Goal: Task Accomplishment & Management: Manage account settings

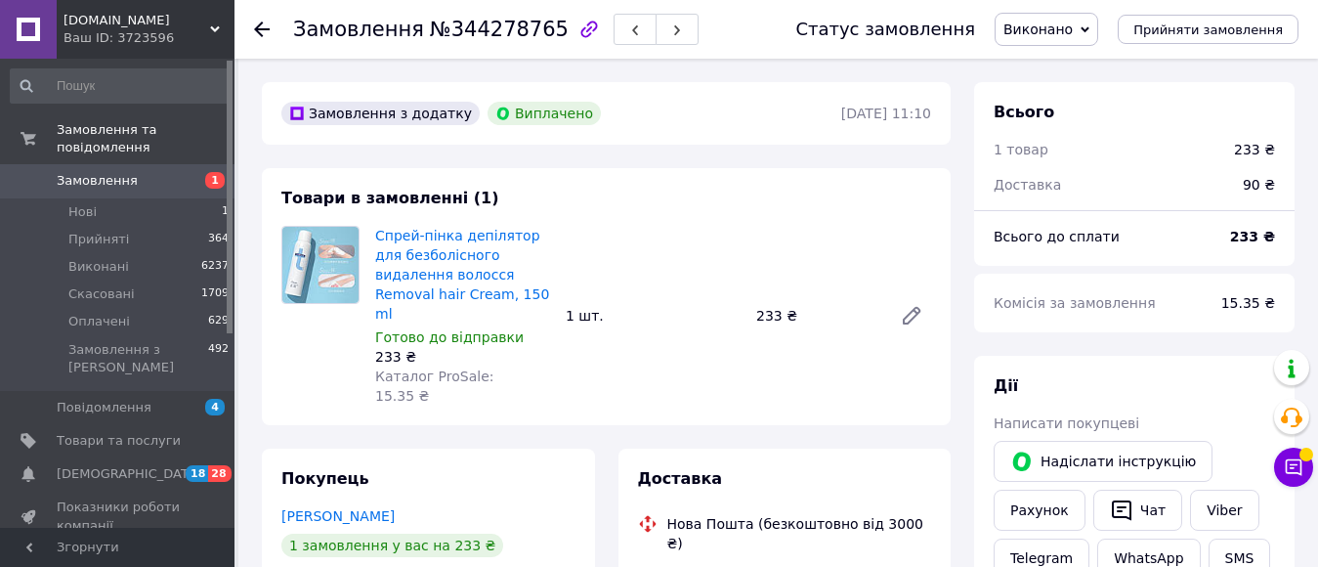
click at [124, 172] on span "Замовлення" at bounding box center [97, 181] width 81 height 18
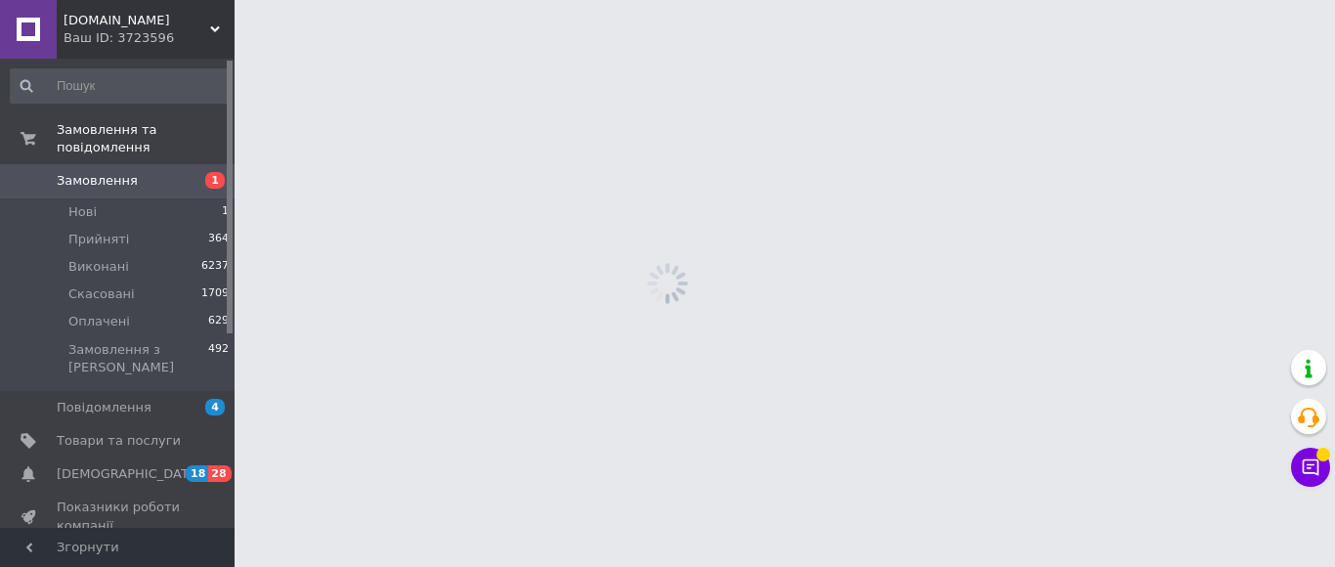
click at [124, 172] on span "Замовлення" at bounding box center [97, 181] width 81 height 18
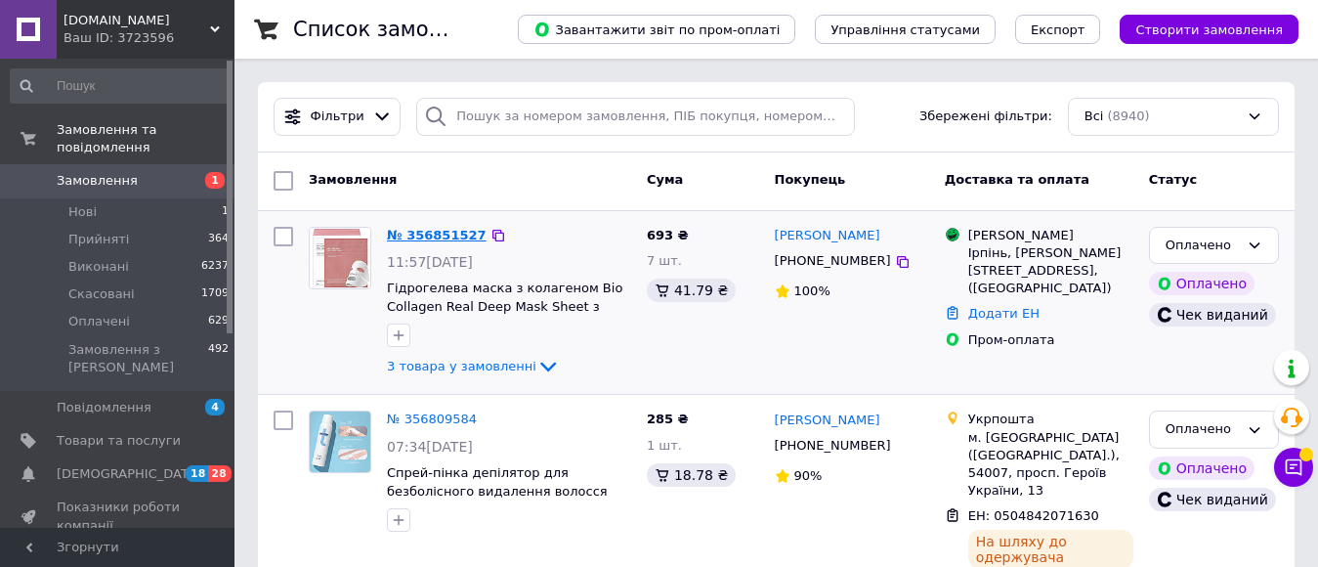
click at [447, 233] on link "№ 356851527" at bounding box center [437, 235] width 100 height 15
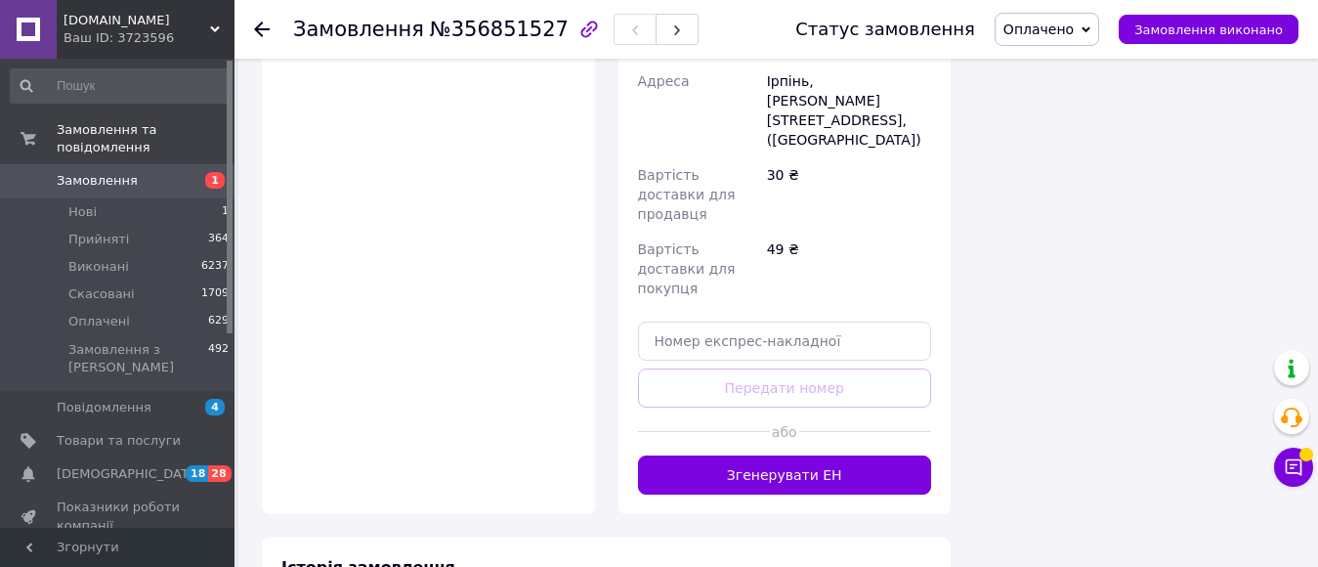
scroll to position [1563, 0]
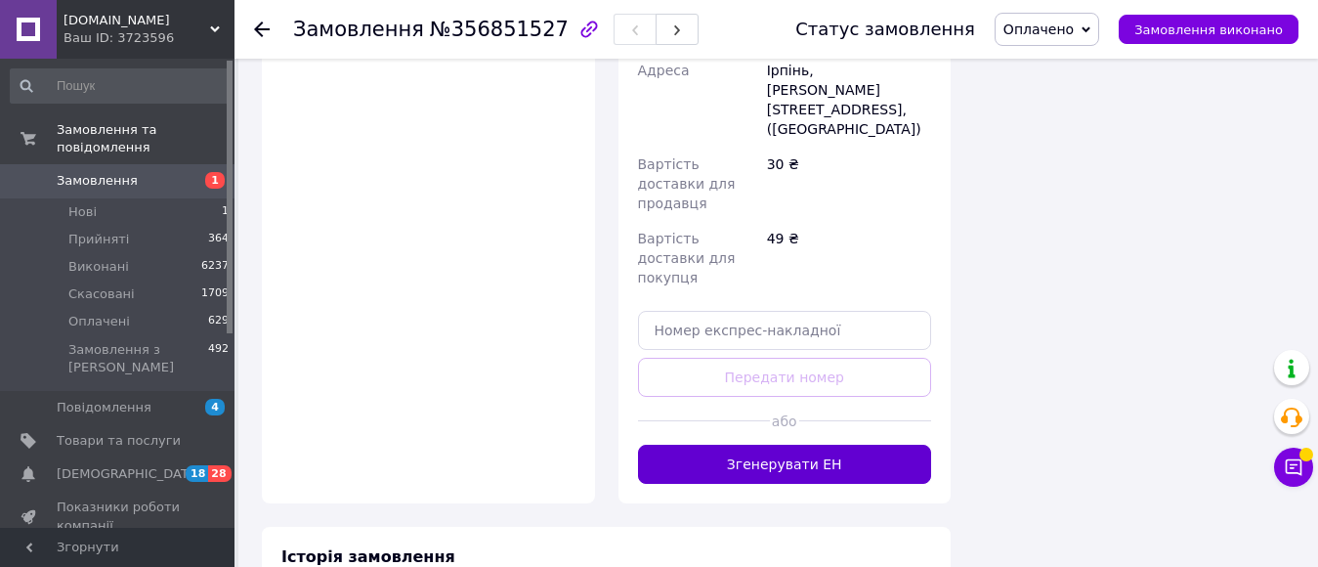
click at [785, 445] on button "Згенерувати ЕН" at bounding box center [785, 464] width 294 height 39
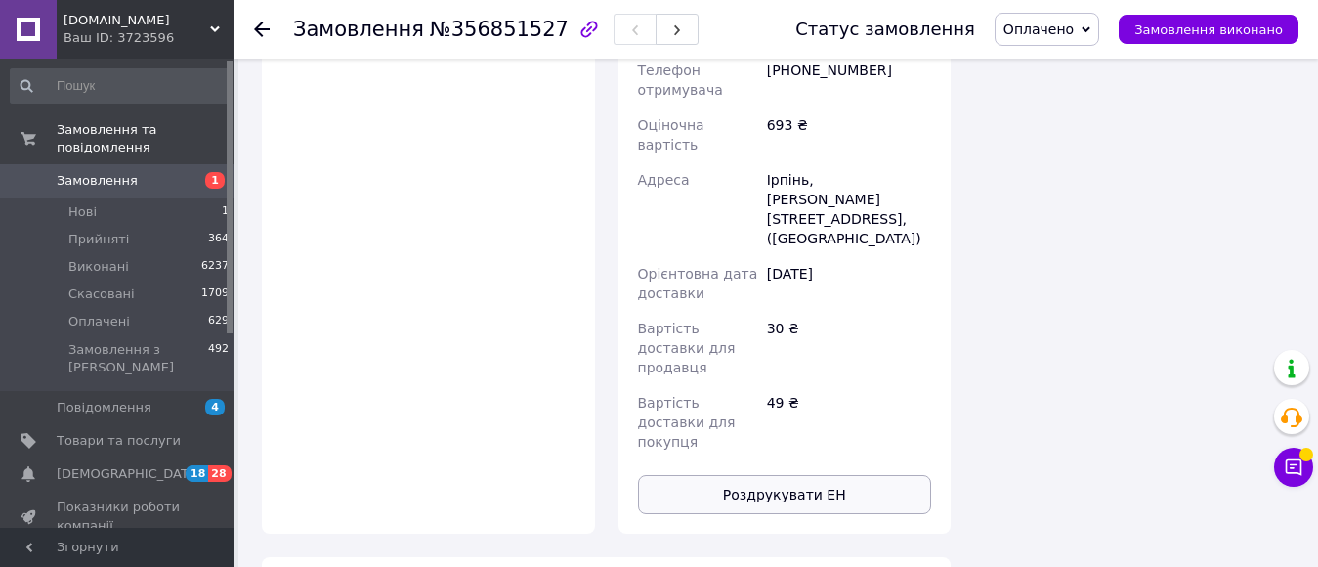
click at [799, 475] on button "Роздрукувати ЕН" at bounding box center [785, 494] width 294 height 39
